Goal: Check status: Check status

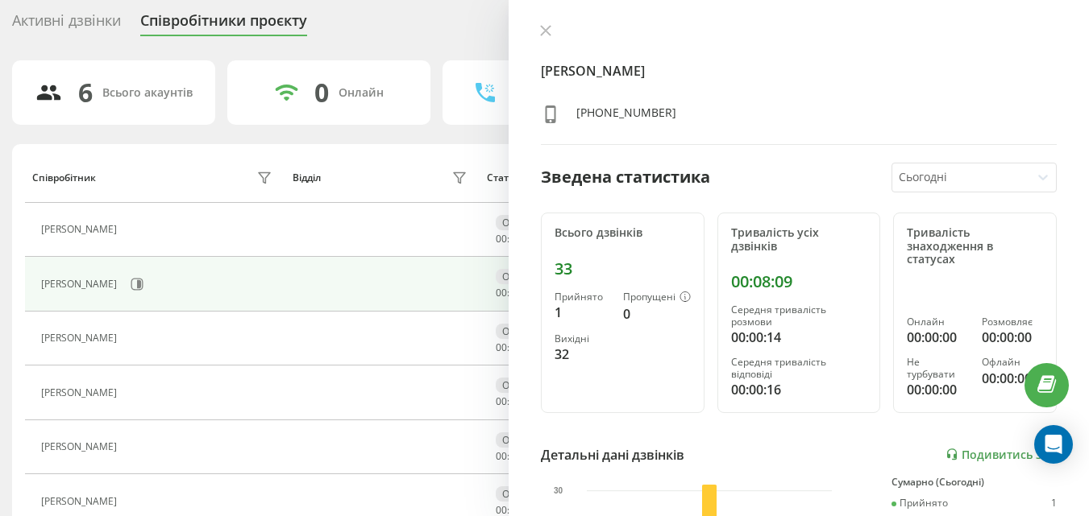
scroll to position [126, 0]
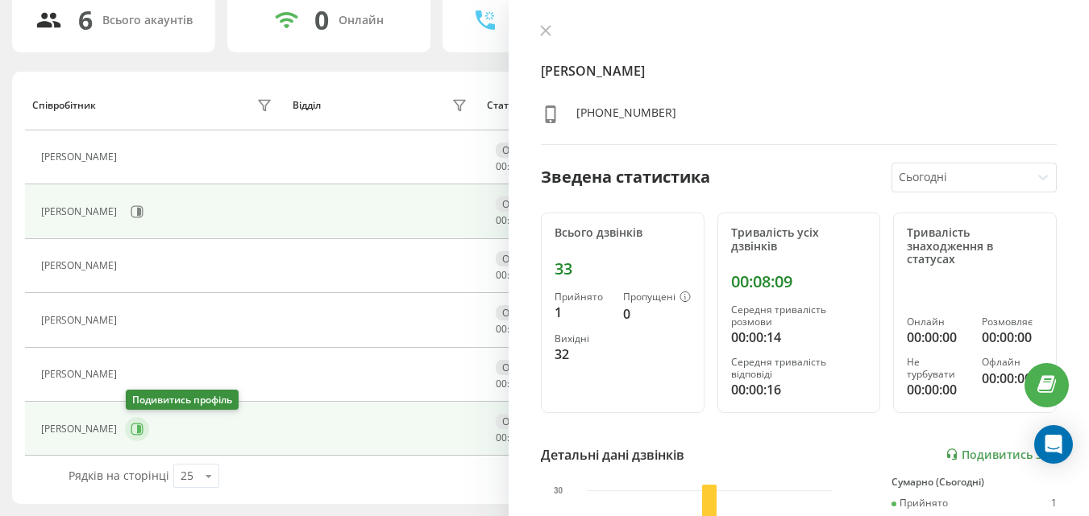
click at [137, 428] on icon at bounding box center [137, 429] width 13 height 13
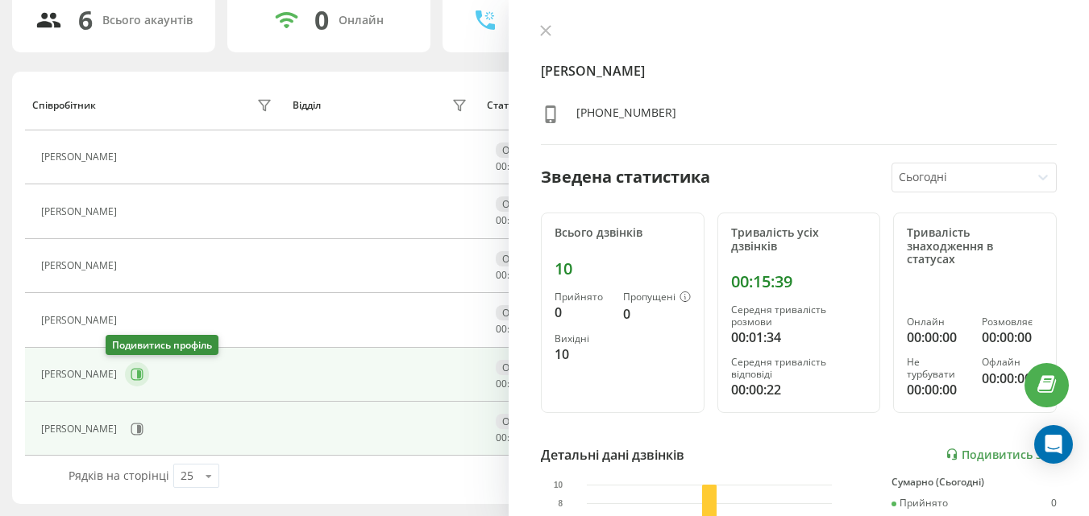
click at [137, 376] on icon at bounding box center [139, 375] width 4 height 8
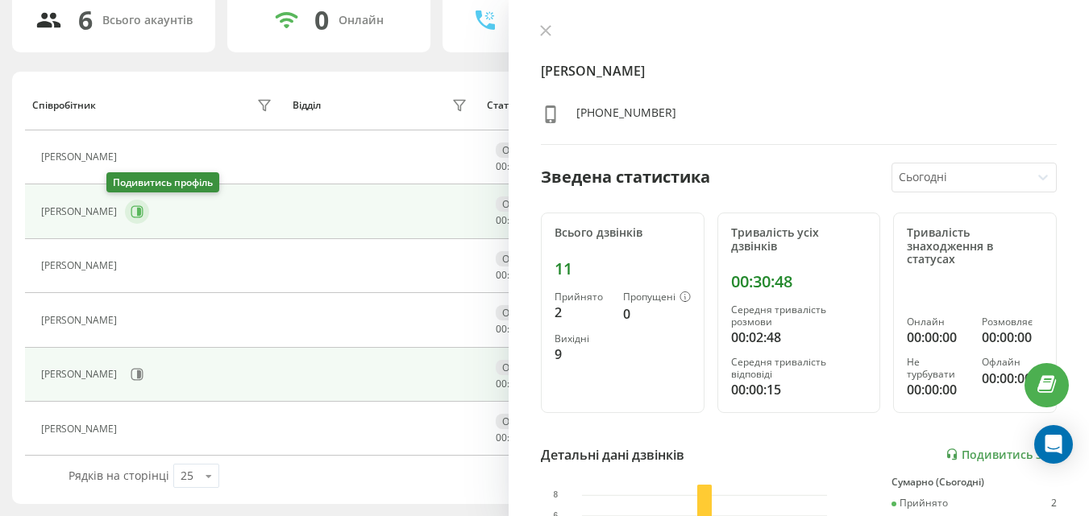
click at [131, 216] on icon at bounding box center [137, 212] width 12 height 12
